Goal: Navigation & Orientation: Find specific page/section

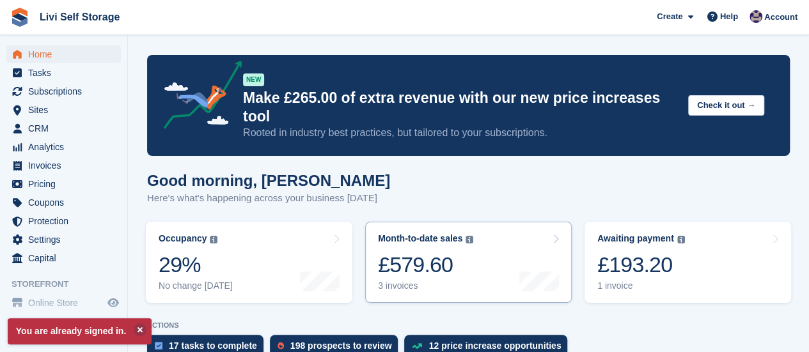
scroll to position [128, 0]
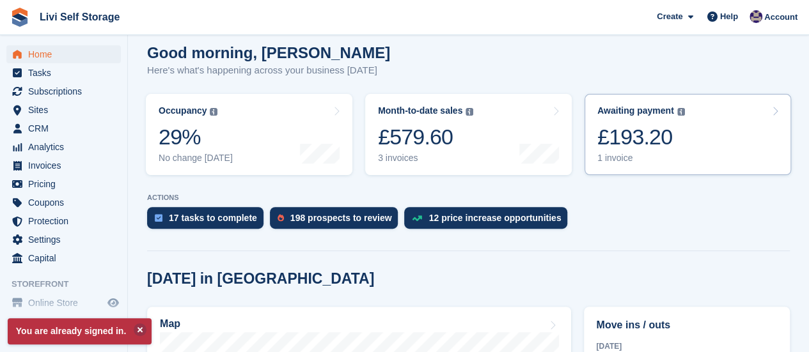
click at [620, 153] on div "1 invoice" at bounding box center [641, 158] width 88 height 11
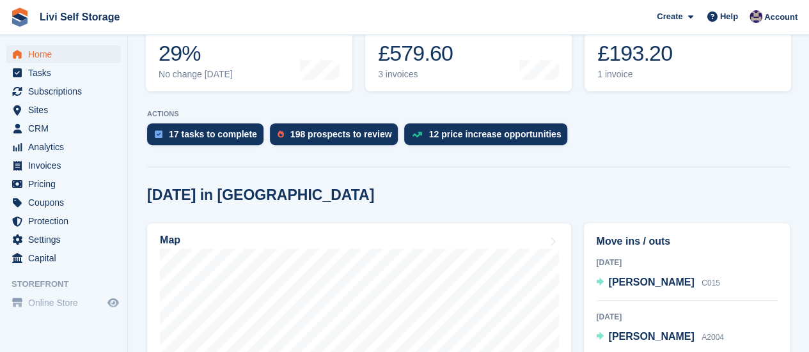
scroll to position [192, 0]
